Goal: Find specific page/section: Find specific page/section

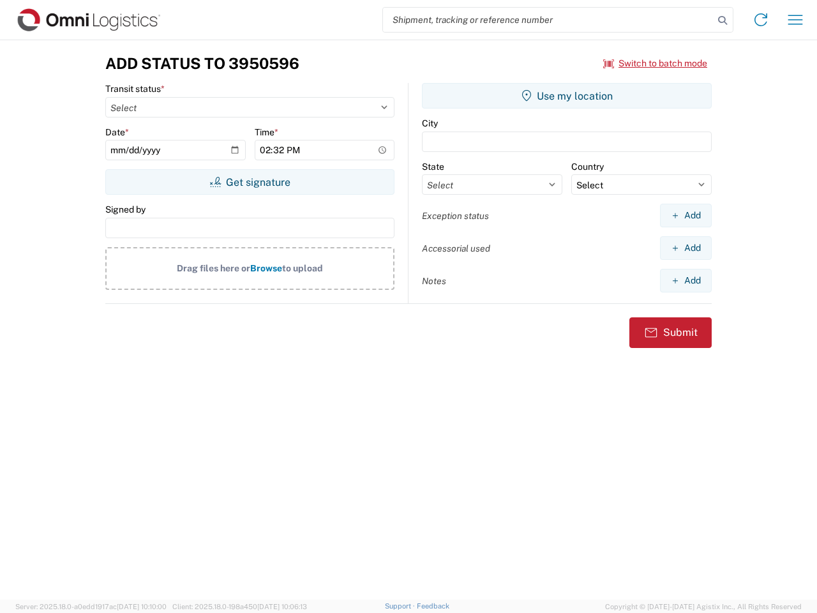
click at [548, 20] on input "search" at bounding box center [548, 20] width 331 height 24
click at [722, 20] on icon at bounding box center [722, 20] width 18 height 18
click at [761, 20] on icon at bounding box center [760, 20] width 20 height 20
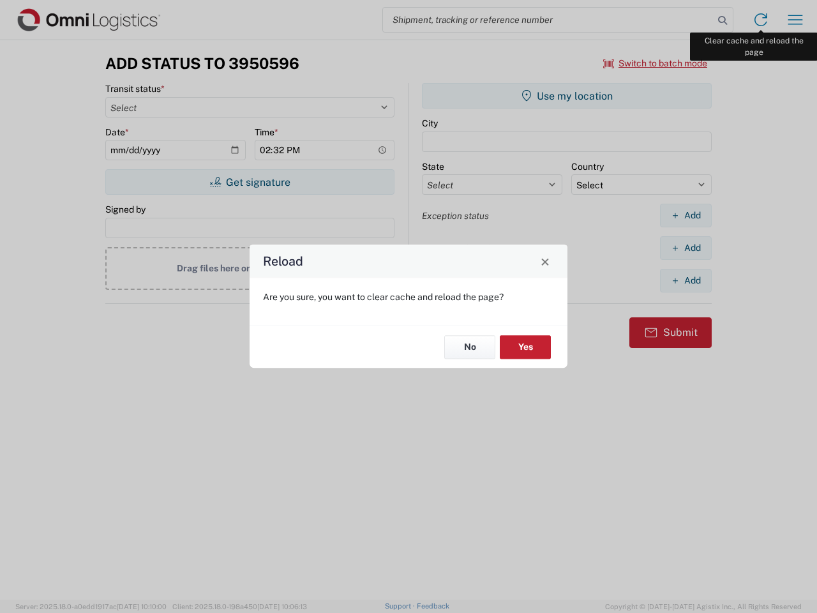
click at [795, 20] on div "Reload Are you sure, you want to clear cache and reload the page? No Yes" at bounding box center [408, 306] width 817 height 613
click at [655, 63] on div "Reload Are you sure, you want to clear cache and reload the page? No Yes" at bounding box center [408, 306] width 817 height 613
click at [249, 182] on div "Reload Are you sure, you want to clear cache and reload the page? No Yes" at bounding box center [408, 306] width 817 height 613
click at [567, 96] on div "Reload Are you sure, you want to clear cache and reload the page? No Yes" at bounding box center [408, 306] width 817 height 613
click at [685, 215] on div "Reload Are you sure, you want to clear cache and reload the page? No Yes" at bounding box center [408, 306] width 817 height 613
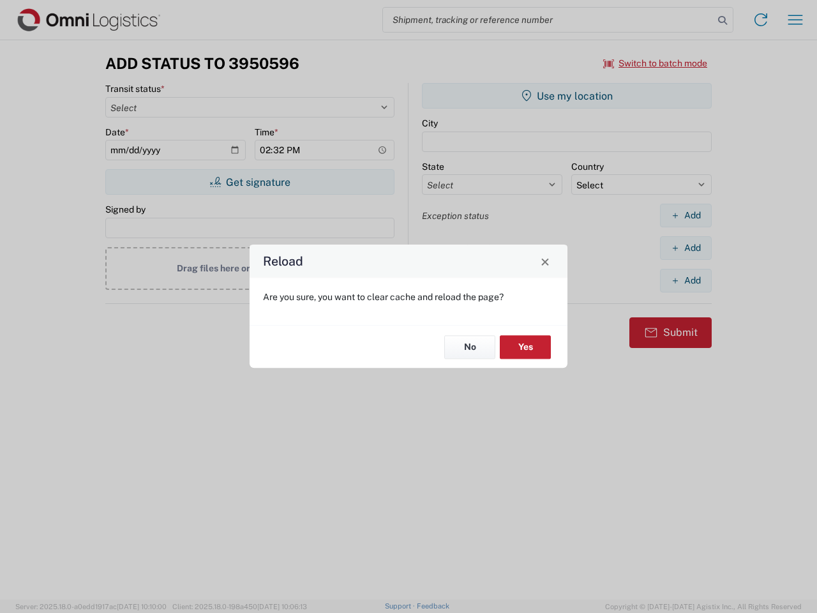
click at [685, 248] on div "Reload Are you sure, you want to clear cache and reload the page? No Yes" at bounding box center [408, 306] width 817 height 613
click at [685, 280] on div "Reload Are you sure, you want to clear cache and reload the page? No Yes" at bounding box center [408, 306] width 817 height 613
